Goal: Use online tool/utility: Utilize a website feature to perform a specific function

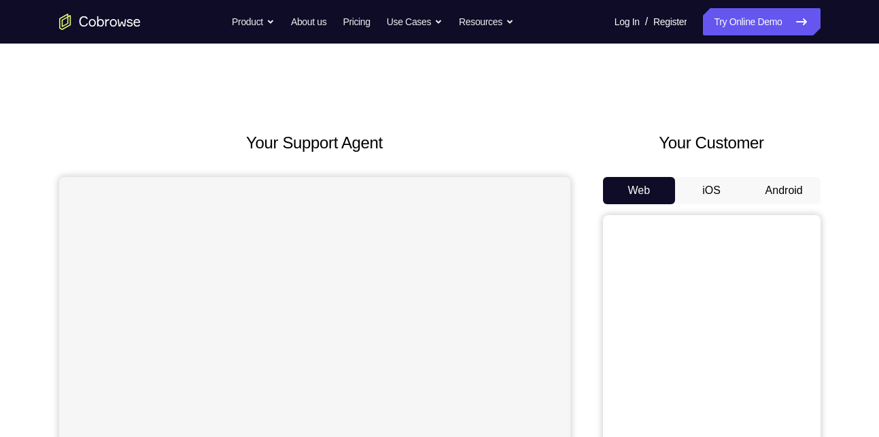
click at [765, 190] on button "Android" at bounding box center [784, 190] width 73 height 27
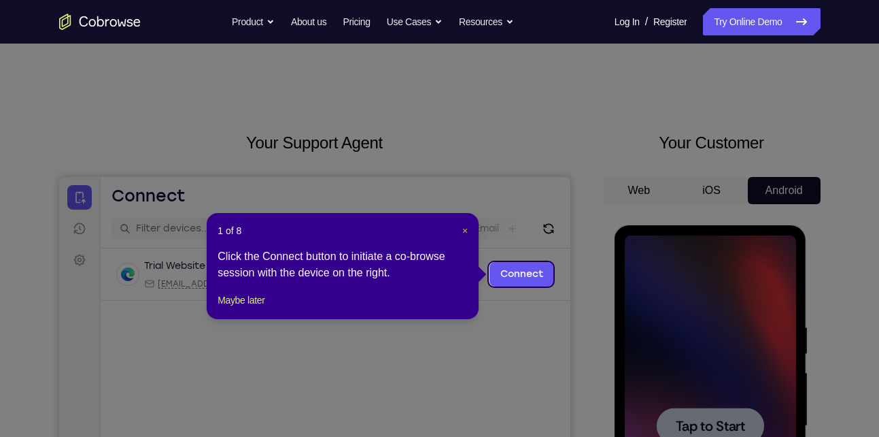
click at [466, 225] on span "×" at bounding box center [464, 230] width 5 height 11
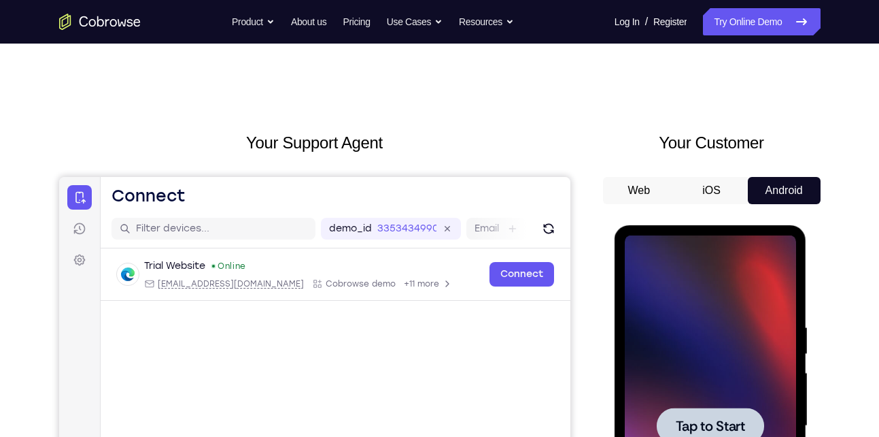
click at [728, 413] on div at bounding box center [710, 425] width 107 height 36
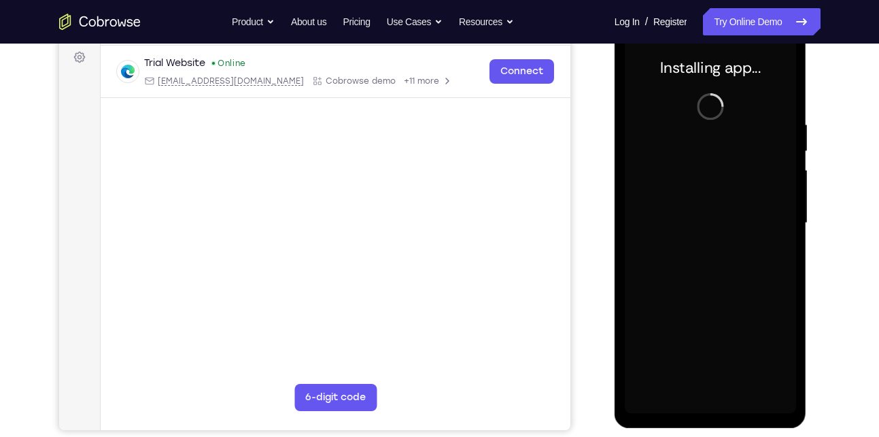
scroll to position [203, 0]
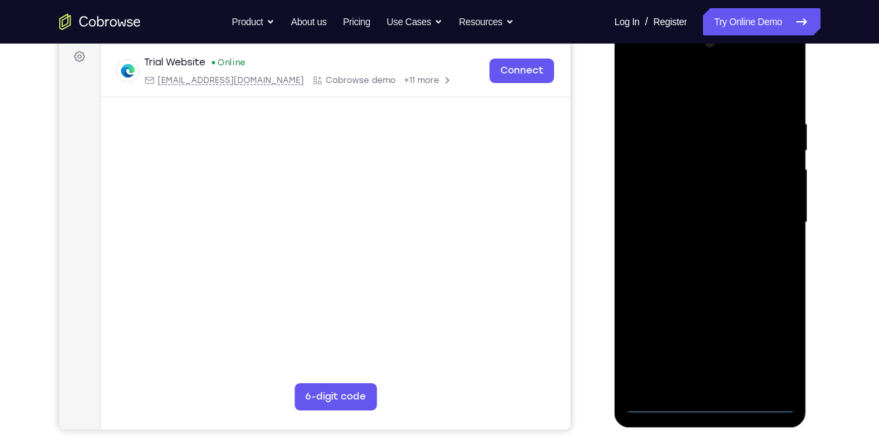
click at [702, 402] on div at bounding box center [710, 222] width 171 height 381
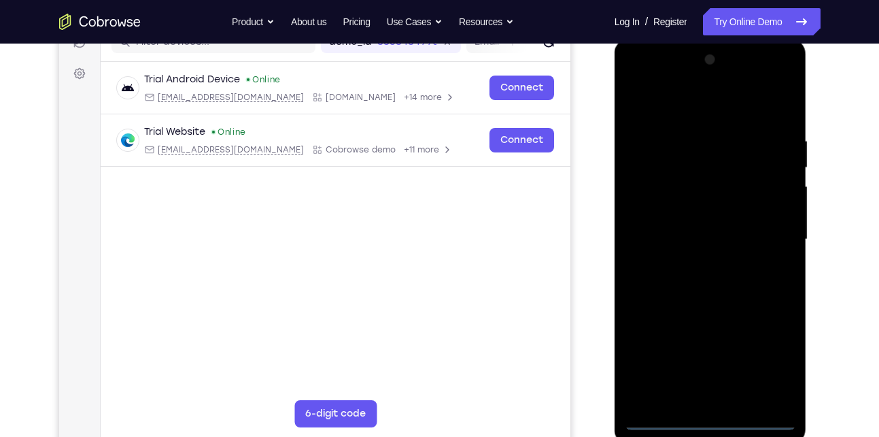
scroll to position [183, 0]
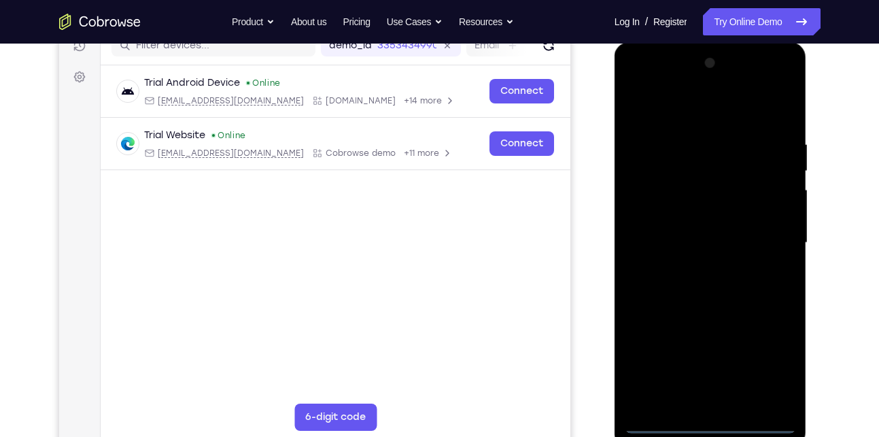
click at [765, 359] on div at bounding box center [710, 242] width 171 height 381
click at [672, 105] on div at bounding box center [710, 242] width 171 height 381
click at [656, 203] on div at bounding box center [710, 242] width 171 height 381
click at [666, 248] on div at bounding box center [710, 242] width 171 height 381
click at [686, 227] on div at bounding box center [710, 242] width 171 height 381
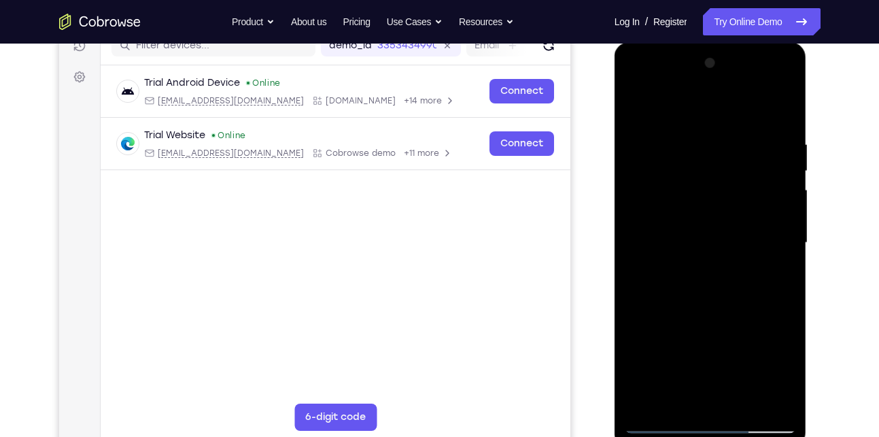
click at [677, 254] on div at bounding box center [710, 242] width 171 height 381
click at [701, 396] on div at bounding box center [710, 242] width 171 height 381
click at [756, 118] on div at bounding box center [710, 242] width 171 height 381
click at [635, 100] on div at bounding box center [710, 242] width 171 height 381
click at [764, 111] on div at bounding box center [710, 242] width 171 height 381
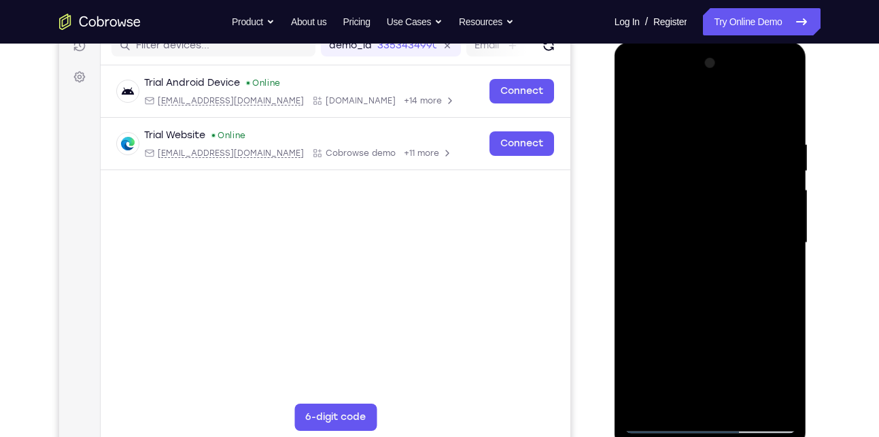
click at [657, 424] on div at bounding box center [710, 242] width 171 height 381
drag, startPoint x: 699, startPoint y: 362, endPoint x: 709, endPoint y: 165, distance: 197.5
click at [709, 165] on div at bounding box center [710, 242] width 171 height 381
click at [663, 276] on div at bounding box center [710, 242] width 171 height 381
click at [662, 159] on div at bounding box center [710, 242] width 171 height 381
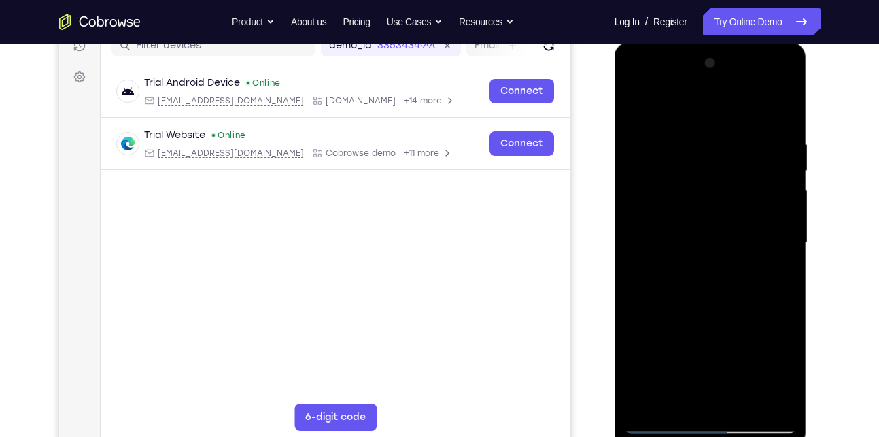
click at [634, 104] on div at bounding box center [710, 242] width 171 height 381
drag, startPoint x: 713, startPoint y: 339, endPoint x: 706, endPoint y: 143, distance: 195.2
click at [706, 143] on div at bounding box center [710, 242] width 171 height 381
drag, startPoint x: 707, startPoint y: 274, endPoint x: 715, endPoint y: 103, distance: 170.9
click at [715, 103] on div at bounding box center [710, 242] width 171 height 381
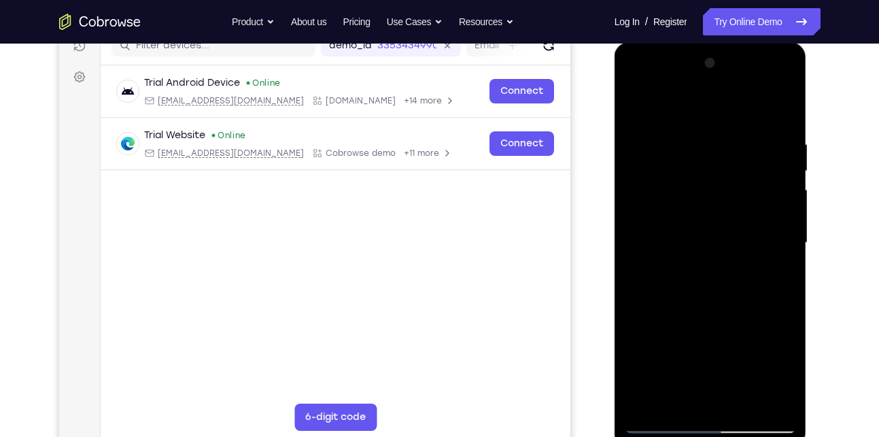
drag, startPoint x: 713, startPoint y: 334, endPoint x: 707, endPoint y: 323, distance: 12.5
click at [707, 323] on div at bounding box center [710, 242] width 171 height 381
click at [635, 106] on div at bounding box center [710, 242] width 171 height 381
click at [639, 122] on div at bounding box center [710, 242] width 171 height 381
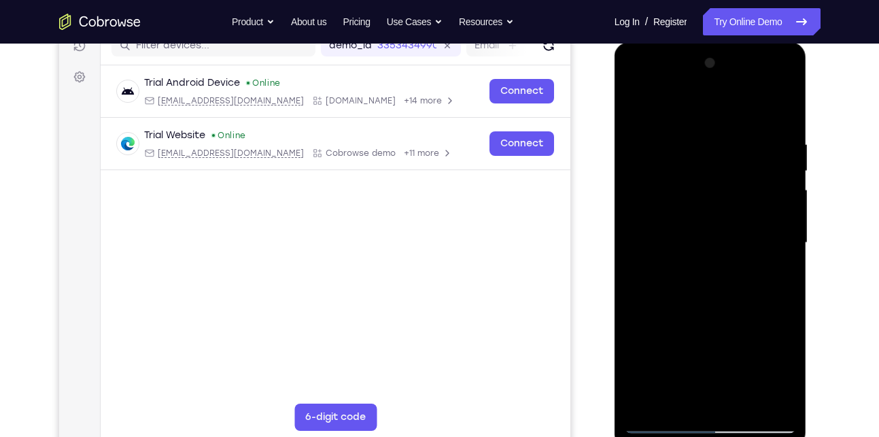
drag, startPoint x: 719, startPoint y: 302, endPoint x: 718, endPoint y: 108, distance: 193.8
click at [718, 108] on div at bounding box center [710, 242] width 171 height 381
drag, startPoint x: 704, startPoint y: 306, endPoint x: 711, endPoint y: 98, distance: 208.2
click at [711, 98] on div at bounding box center [710, 242] width 171 height 381
drag, startPoint x: 706, startPoint y: 319, endPoint x: 713, endPoint y: 190, distance: 129.4
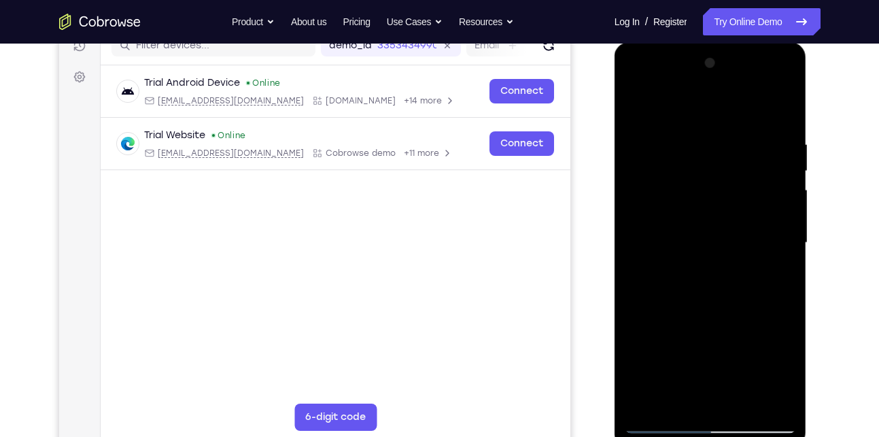
click at [713, 190] on div at bounding box center [710, 242] width 171 height 381
drag, startPoint x: 711, startPoint y: 288, endPoint x: 720, endPoint y: 102, distance: 186.5
click at [720, 102] on div at bounding box center [710, 242] width 171 height 381
drag, startPoint x: 723, startPoint y: 359, endPoint x: 709, endPoint y: 177, distance: 182.2
click at [709, 177] on div at bounding box center [710, 242] width 171 height 381
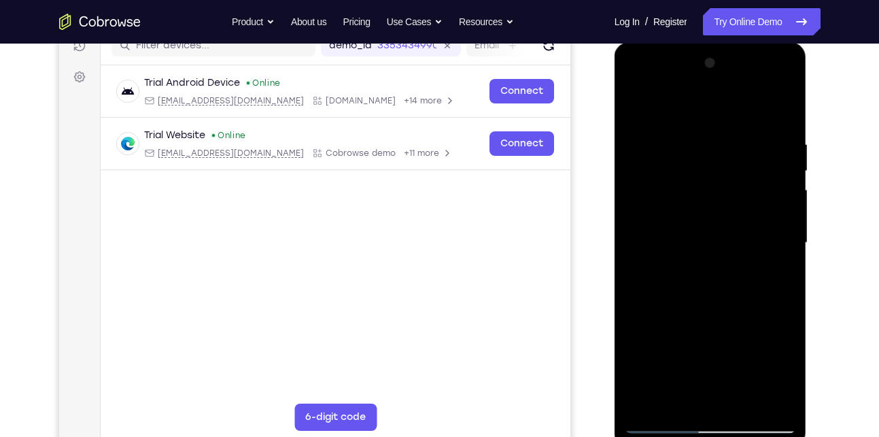
drag, startPoint x: 707, startPoint y: 257, endPoint x: 697, endPoint y: 81, distance: 176.4
click at [697, 81] on div at bounding box center [710, 242] width 171 height 381
drag, startPoint x: 711, startPoint y: 318, endPoint x: 711, endPoint y: 118, distance: 199.9
click at [711, 118] on div at bounding box center [710, 242] width 171 height 381
drag, startPoint x: 702, startPoint y: 324, endPoint x: 690, endPoint y: 194, distance: 131.1
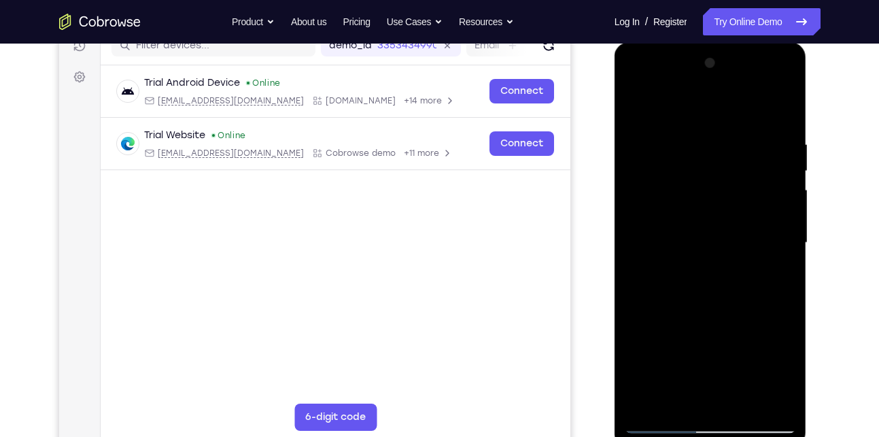
click at [690, 194] on div at bounding box center [710, 242] width 171 height 381
drag, startPoint x: 702, startPoint y: 324, endPoint x: 704, endPoint y: 128, distance: 196.5
click at [704, 128] on div at bounding box center [710, 242] width 171 height 381
drag, startPoint x: 715, startPoint y: 309, endPoint x: 715, endPoint y: 128, distance: 180.9
click at [715, 128] on div at bounding box center [710, 242] width 171 height 381
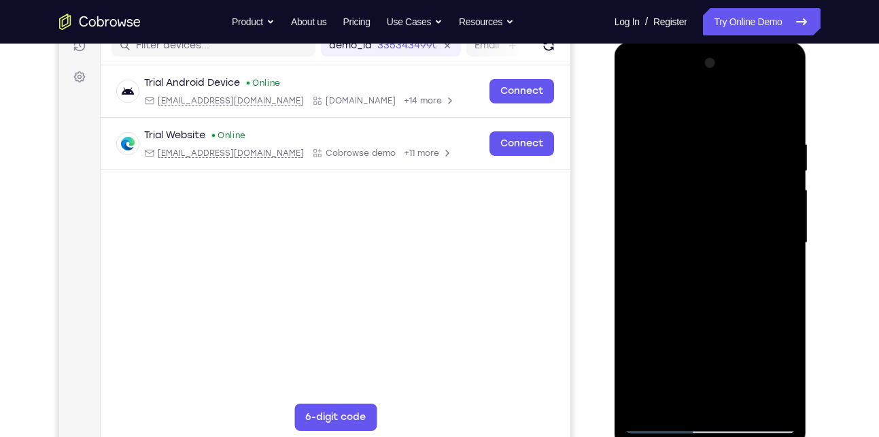
drag, startPoint x: 713, startPoint y: 301, endPoint x: 706, endPoint y: 182, distance: 119.8
click at [706, 182] on div at bounding box center [710, 242] width 171 height 381
drag, startPoint x: 758, startPoint y: 176, endPoint x: 675, endPoint y: 175, distance: 83.6
click at [675, 175] on div at bounding box center [710, 242] width 171 height 381
drag, startPoint x: 770, startPoint y: 163, endPoint x: 646, endPoint y: 173, distance: 124.2
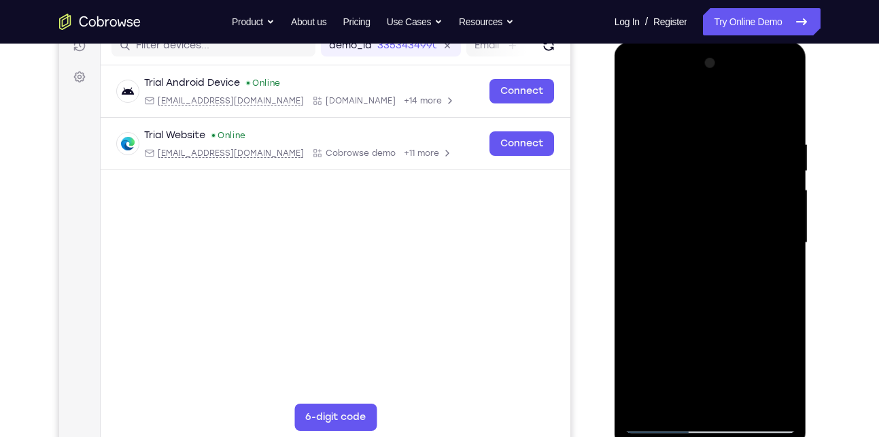
click at [646, 173] on div at bounding box center [710, 242] width 171 height 381
drag, startPoint x: 768, startPoint y: 153, endPoint x: 647, endPoint y: 173, distance: 122.7
click at [647, 173] on div at bounding box center [710, 242] width 171 height 381
drag, startPoint x: 764, startPoint y: 152, endPoint x: 653, endPoint y: 173, distance: 113.6
click at [653, 173] on div at bounding box center [710, 242] width 171 height 381
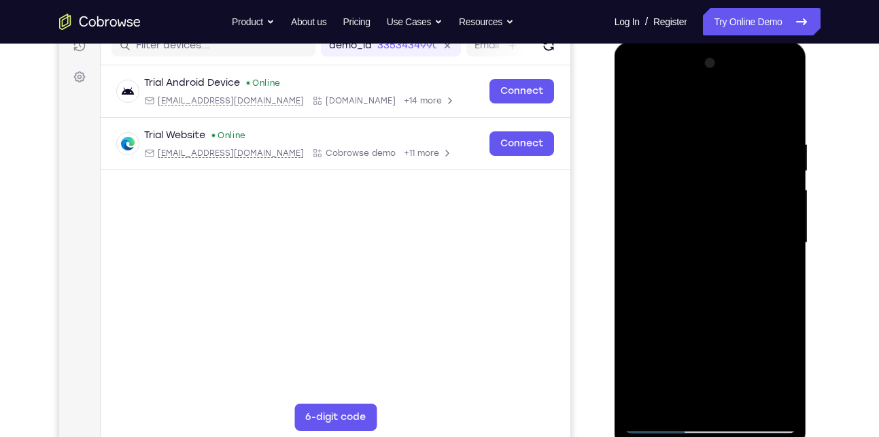
drag, startPoint x: 762, startPoint y: 153, endPoint x: 632, endPoint y: 183, distance: 132.6
click at [632, 183] on div at bounding box center [710, 242] width 171 height 381
drag, startPoint x: 713, startPoint y: 345, endPoint x: 715, endPoint y: 115, distance: 230.5
click at [715, 115] on div at bounding box center [710, 242] width 171 height 381
drag, startPoint x: 717, startPoint y: 354, endPoint x: 728, endPoint y: 143, distance: 210.4
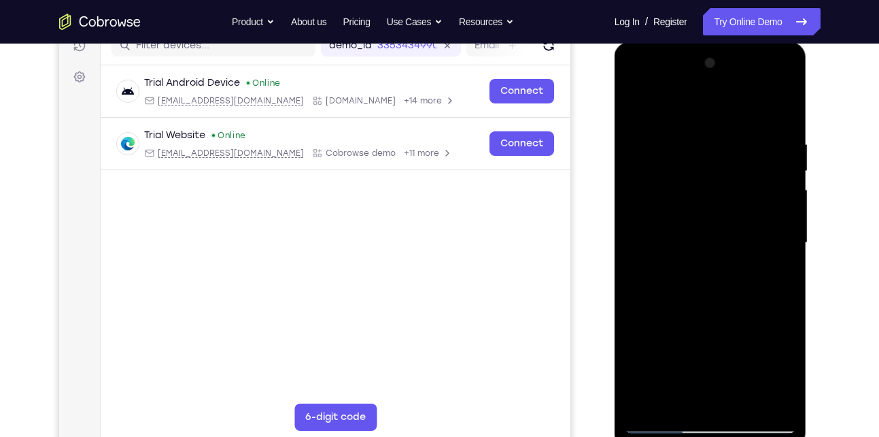
click at [728, 143] on div at bounding box center [710, 242] width 171 height 381
drag, startPoint x: 719, startPoint y: 345, endPoint x: 726, endPoint y: 125, distance: 220.4
click at [726, 125] on div at bounding box center [710, 242] width 171 height 381
drag, startPoint x: 714, startPoint y: 282, endPoint x: 721, endPoint y: 99, distance: 183.7
click at [721, 99] on div at bounding box center [710, 242] width 171 height 381
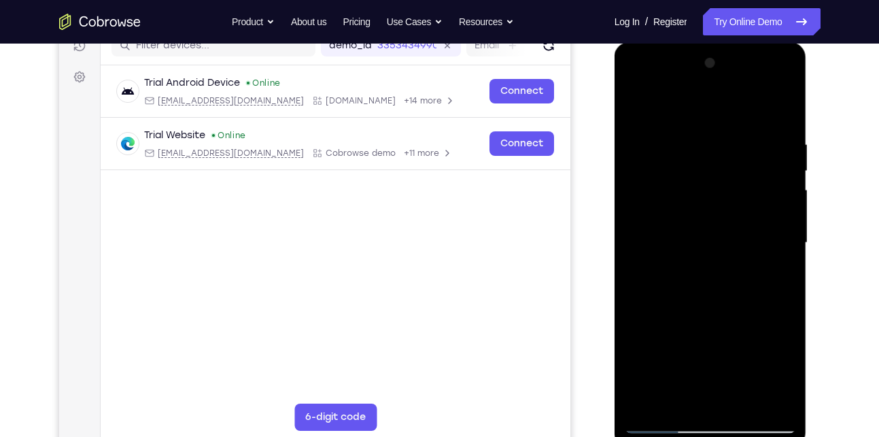
click at [743, 205] on div at bounding box center [710, 242] width 171 height 381
drag, startPoint x: 708, startPoint y: 336, endPoint x: 727, endPoint y: 133, distance: 203.5
click at [727, 133] on div at bounding box center [710, 242] width 171 height 381
drag, startPoint x: 713, startPoint y: 302, endPoint x: 715, endPoint y: 131, distance: 171.4
click at [715, 131] on div at bounding box center [710, 242] width 171 height 381
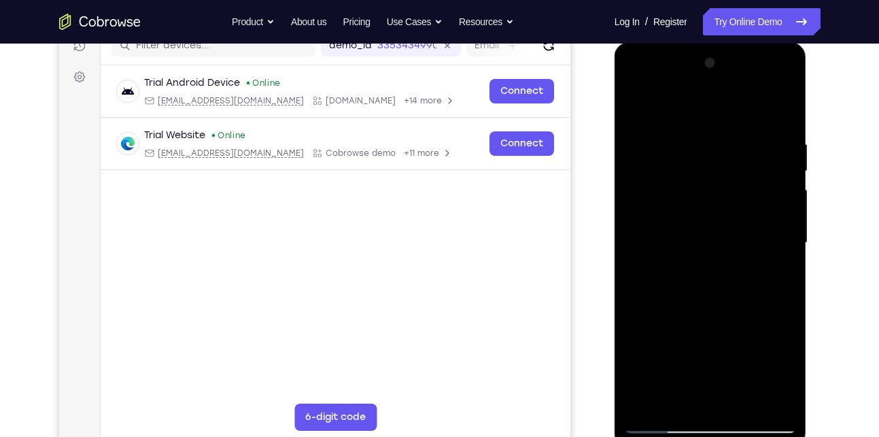
drag, startPoint x: 715, startPoint y: 348, endPoint x: 726, endPoint y: 71, distance: 277.0
click at [726, 71] on div at bounding box center [710, 242] width 171 height 381
drag, startPoint x: 720, startPoint y: 292, endPoint x: 719, endPoint y: 118, distance: 174.1
click at [719, 118] on div at bounding box center [710, 242] width 171 height 381
drag, startPoint x: 725, startPoint y: 325, endPoint x: 725, endPoint y: 238, distance: 87.0
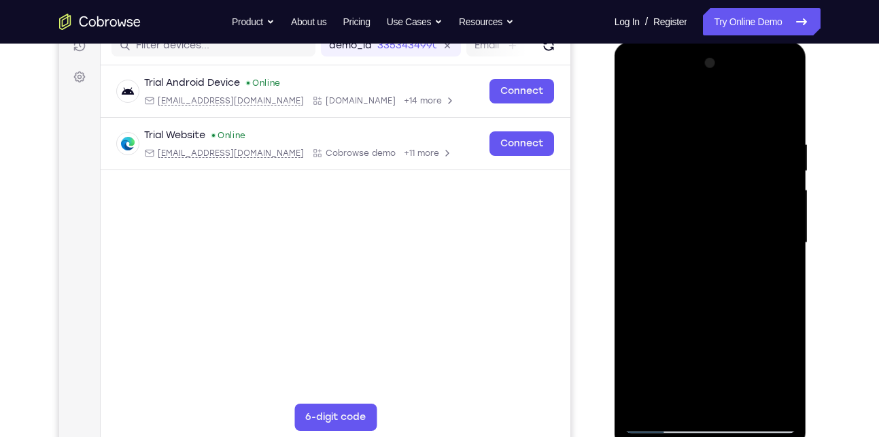
click at [725, 238] on div at bounding box center [710, 242] width 171 height 381
drag, startPoint x: 720, startPoint y: 322, endPoint x: 717, endPoint y: 138, distance: 183.6
click at [717, 138] on div at bounding box center [710, 242] width 171 height 381
drag, startPoint x: 713, startPoint y: 335, endPoint x: 722, endPoint y: 63, distance: 272.2
click at [722, 63] on div at bounding box center [710, 242] width 171 height 381
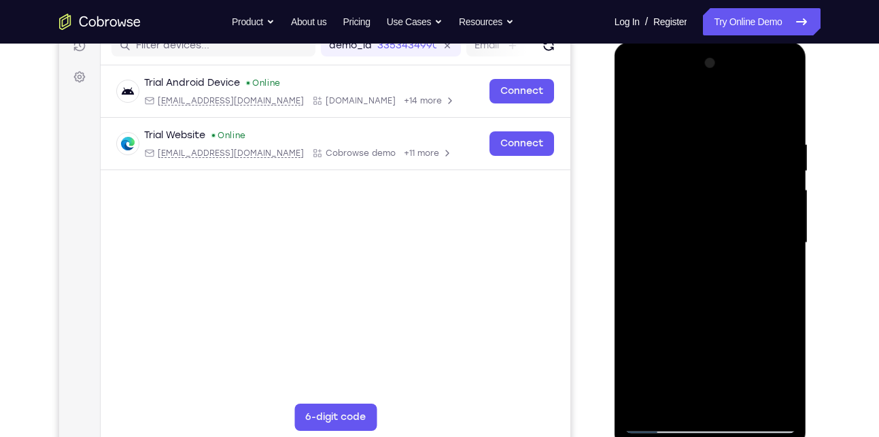
drag, startPoint x: 719, startPoint y: 339, endPoint x: 723, endPoint y: 114, distance: 225.1
click at [723, 114] on div at bounding box center [710, 242] width 171 height 381
drag, startPoint x: 719, startPoint y: 331, endPoint x: 732, endPoint y: 66, distance: 265.5
click at [732, 66] on div at bounding box center [710, 242] width 171 height 381
drag, startPoint x: 727, startPoint y: 335, endPoint x: 738, endPoint y: 80, distance: 255.2
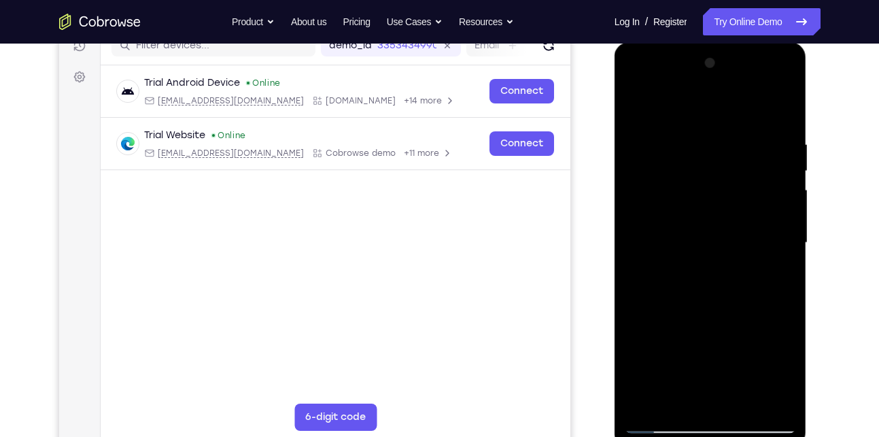
click at [738, 80] on div at bounding box center [710, 242] width 171 height 381
drag, startPoint x: 721, startPoint y: 360, endPoint x: 728, endPoint y: 95, distance: 265.3
click at [728, 95] on div at bounding box center [710, 242] width 171 height 381
drag, startPoint x: 719, startPoint y: 359, endPoint x: 722, endPoint y: 173, distance: 186.3
click at [722, 173] on div at bounding box center [710, 242] width 171 height 381
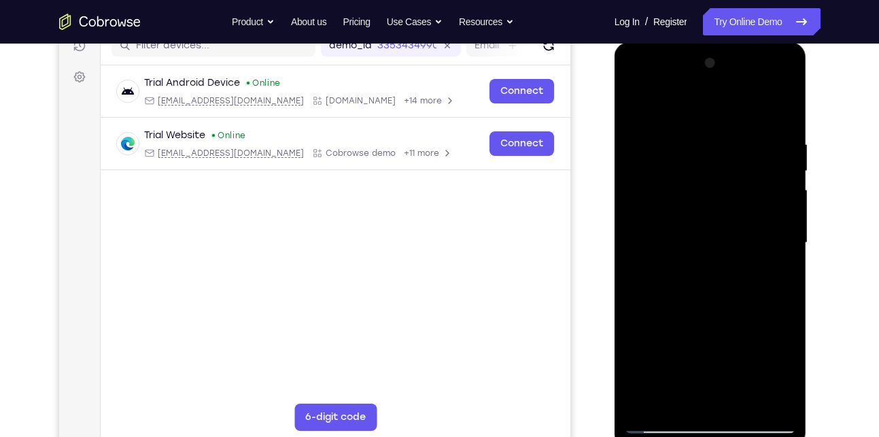
drag, startPoint x: 731, startPoint y: 318, endPoint x: 743, endPoint y: 75, distance: 243.0
click at [743, 75] on div at bounding box center [710, 242] width 171 height 381
drag, startPoint x: 734, startPoint y: 307, endPoint x: 732, endPoint y: 93, distance: 213.5
click at [732, 93] on div at bounding box center [710, 242] width 171 height 381
drag, startPoint x: 696, startPoint y: 305, endPoint x: 725, endPoint y: 94, distance: 213.4
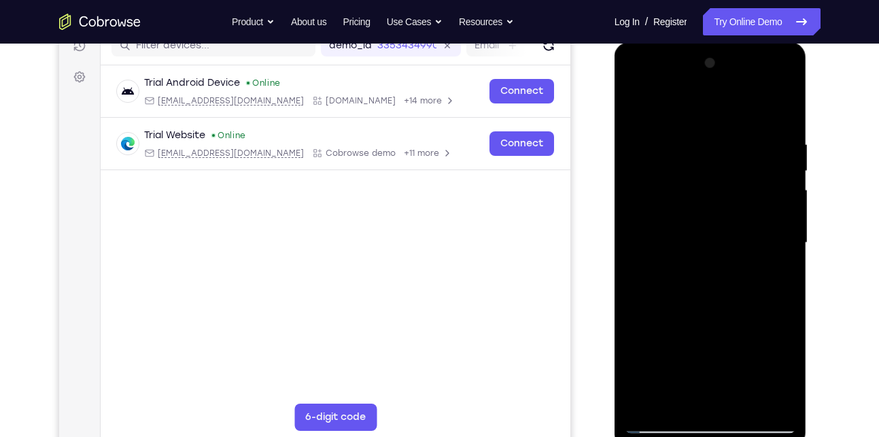
click at [725, 94] on div at bounding box center [710, 242] width 171 height 381
drag, startPoint x: 714, startPoint y: 337, endPoint x: 723, endPoint y: 82, distance: 255.8
click at [723, 82] on div at bounding box center [710, 242] width 171 height 381
drag, startPoint x: 715, startPoint y: 356, endPoint x: 726, endPoint y: 87, distance: 268.8
click at [726, 87] on div at bounding box center [710, 242] width 171 height 381
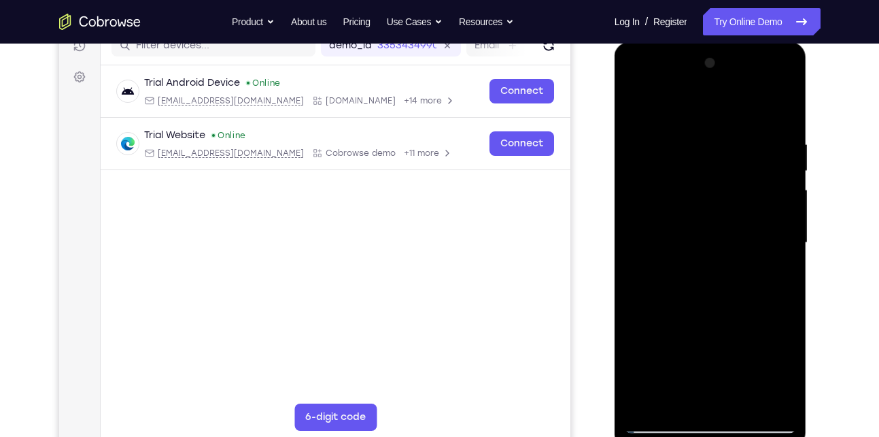
drag, startPoint x: 715, startPoint y: 350, endPoint x: 706, endPoint y: 120, distance: 230.0
click at [706, 120] on div at bounding box center [710, 242] width 171 height 381
drag, startPoint x: 703, startPoint y: 332, endPoint x: 1335, endPoint y: 82, distance: 679.8
click at [721, 42] on html "Online web based iOS Simulators and Android Emulators. Run iPhone, iPad, Mobile…" at bounding box center [712, 246] width 194 height 408
drag, startPoint x: 705, startPoint y: 360, endPoint x: 713, endPoint y: 114, distance: 245.6
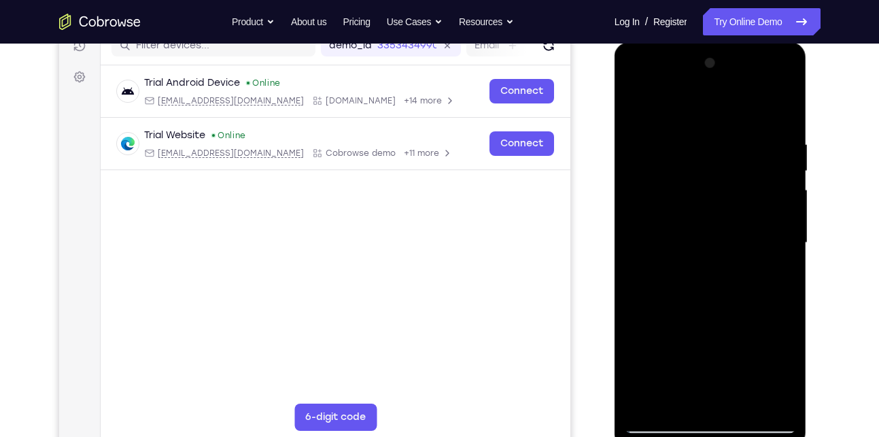
click at [713, 114] on div at bounding box center [710, 242] width 171 height 381
drag, startPoint x: 697, startPoint y: 354, endPoint x: 709, endPoint y: 130, distance: 224.0
click at [709, 130] on div at bounding box center [710, 242] width 171 height 381
drag, startPoint x: 702, startPoint y: 368, endPoint x: 715, endPoint y: 107, distance: 261.5
click at [715, 107] on div at bounding box center [710, 242] width 171 height 381
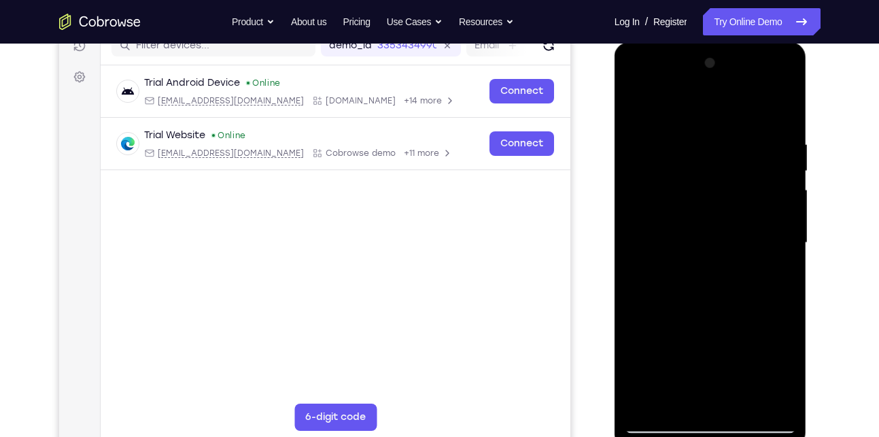
drag, startPoint x: 705, startPoint y: 314, endPoint x: 721, endPoint y: 142, distance: 172.8
click at [721, 142] on div at bounding box center [710, 242] width 171 height 381
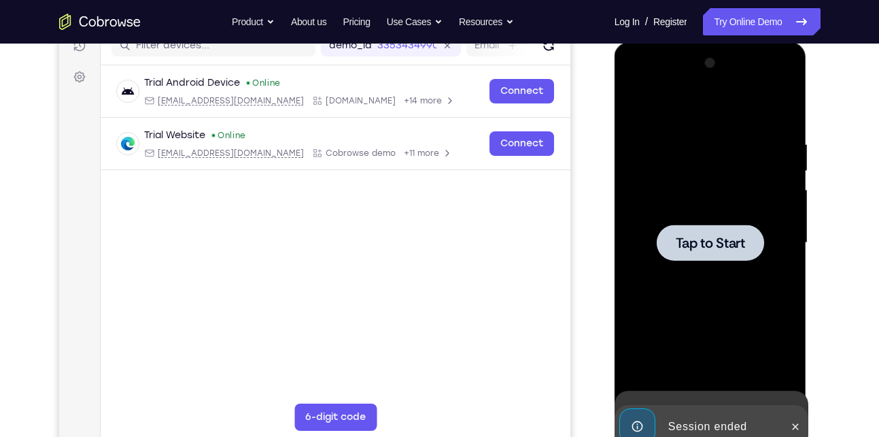
drag, startPoint x: 675, startPoint y: 135, endPoint x: 703, endPoint y: 313, distance: 179.6
click at [703, 42] on div "Tap to Start" at bounding box center [711, 42] width 192 height 0
